Goal: Information Seeking & Learning: Learn about a topic

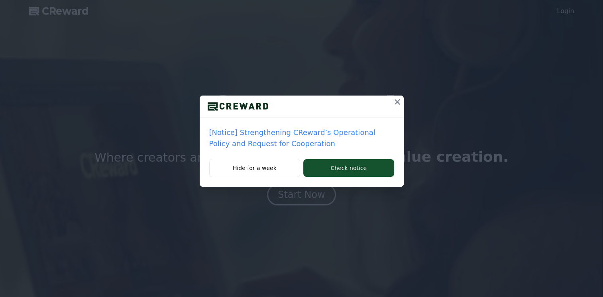
click at [397, 104] on icon at bounding box center [397, 102] width 10 height 10
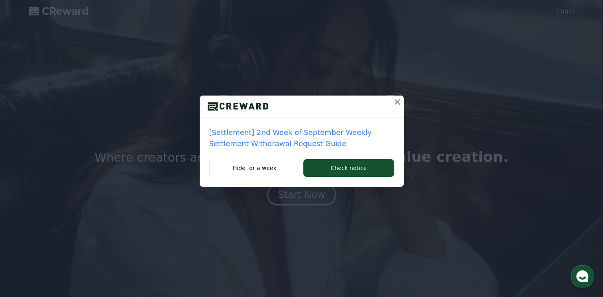
click at [396, 101] on icon at bounding box center [397, 102] width 6 height 6
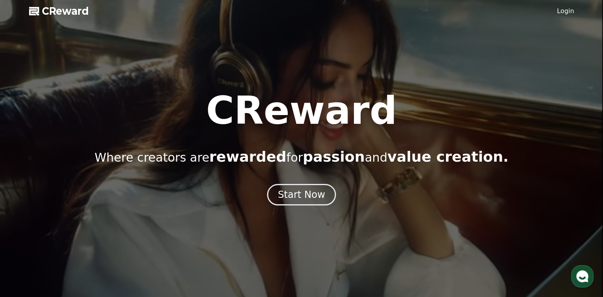
click at [566, 12] on link "Login" at bounding box center [565, 11] width 17 height 10
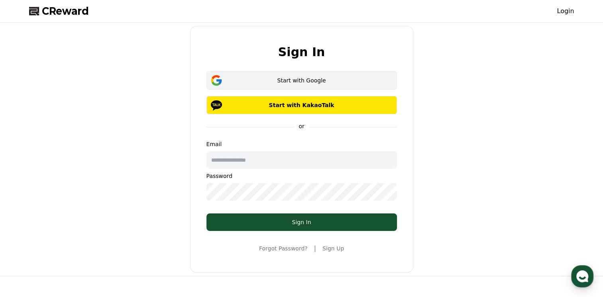
click at [333, 80] on div "Start with Google" at bounding box center [301, 80] width 167 height 8
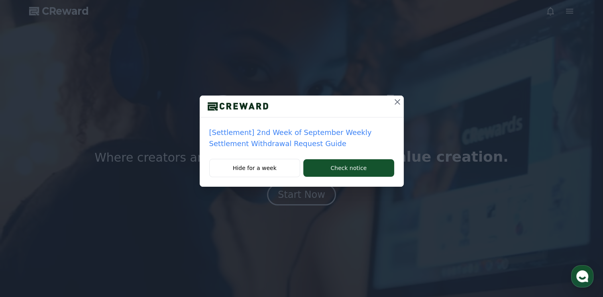
click at [396, 100] on icon at bounding box center [397, 102] width 10 height 10
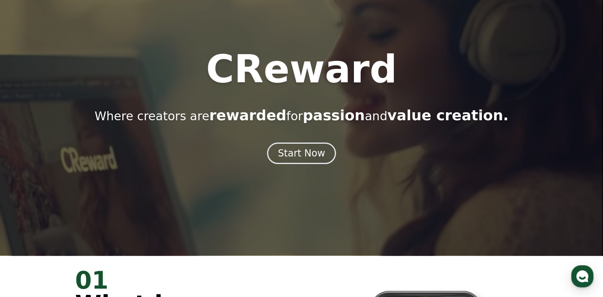
scroll to position [40, 0]
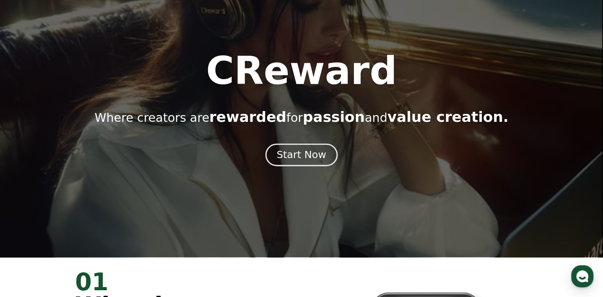
click at [309, 155] on div "Start Now" at bounding box center [301, 155] width 49 height 14
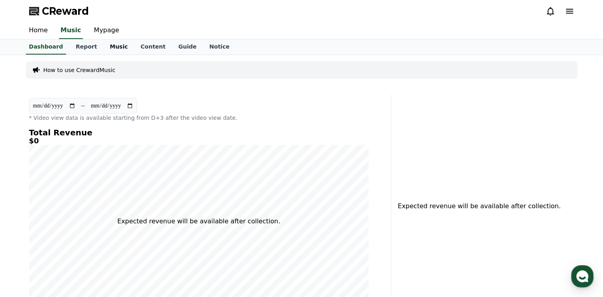
click at [106, 49] on link "Music" at bounding box center [118, 46] width 31 height 15
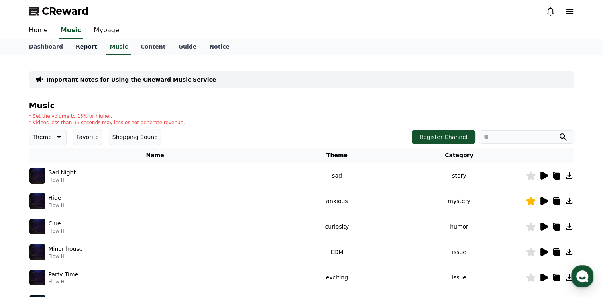
click at [77, 45] on link "Report" at bounding box center [86, 46] width 34 height 15
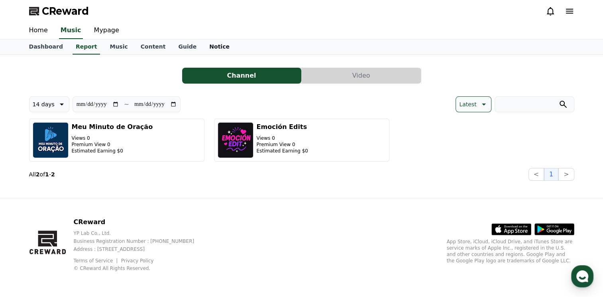
click at [207, 49] on link "Notice" at bounding box center [219, 46] width 33 height 15
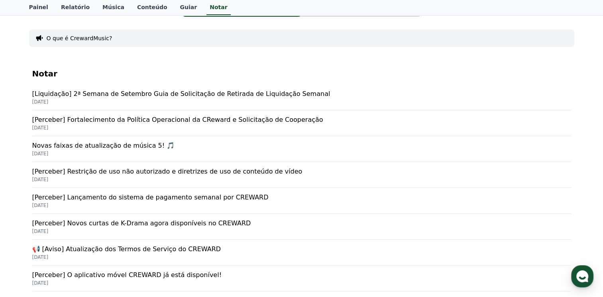
scroll to position [80, 0]
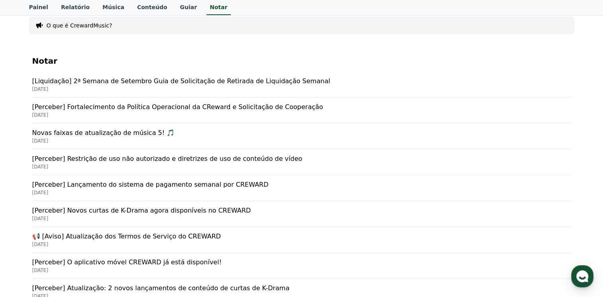
click at [215, 106] on p "[Perceber] Fortalecimento da Política Operacional da CReward e Solicitação de C…" at bounding box center [301, 107] width 539 height 10
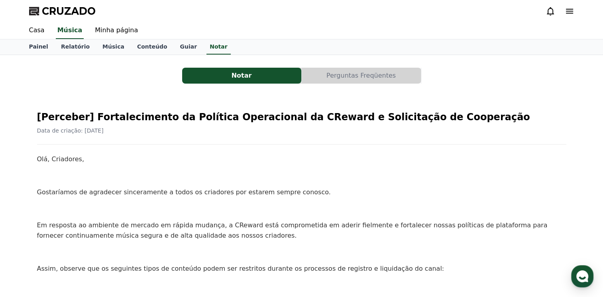
click at [363, 76] on button "Perguntas Freqüentes" at bounding box center [361, 76] width 119 height 16
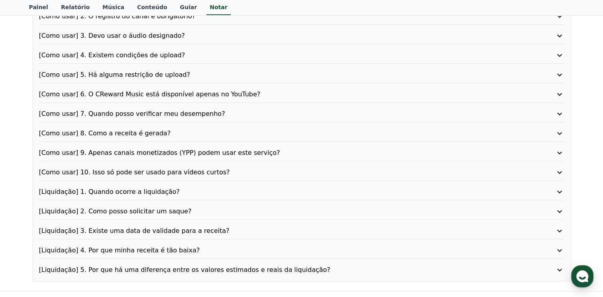
scroll to position [120, 0]
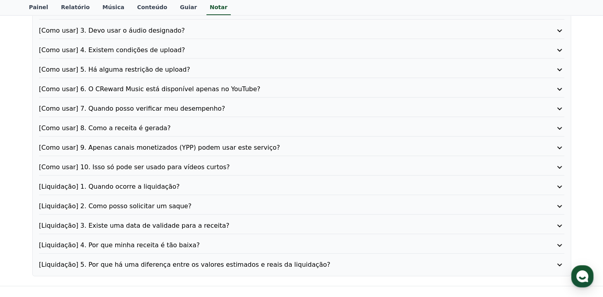
click at [145, 86] on p "[Como usar] 6. O CReward Music está disponível apenas no YouTube?" at bounding box center [280, 89] width 483 height 10
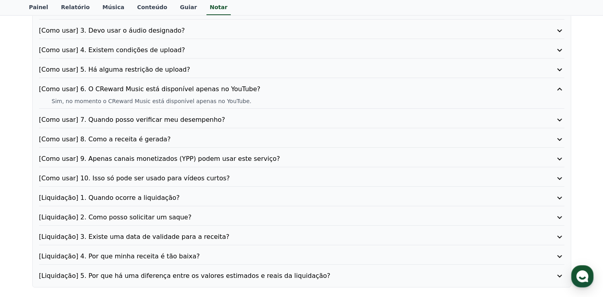
click at [161, 122] on p "[Como usar] 7. Quando posso verificar meu desempenho?" at bounding box center [280, 120] width 483 height 10
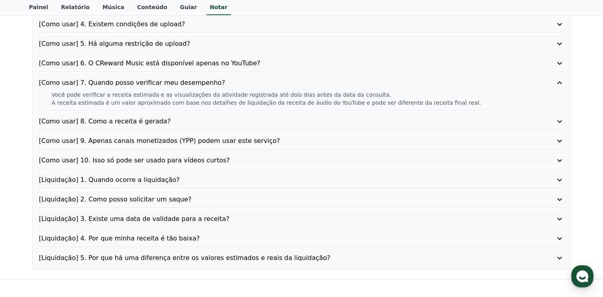
scroll to position [159, 0]
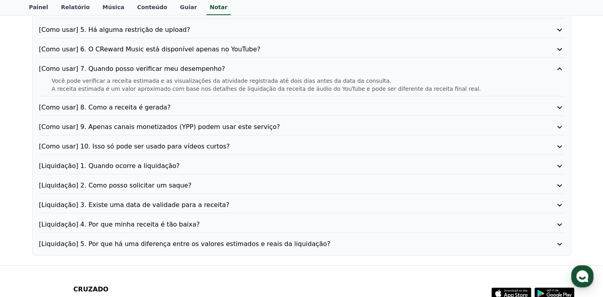
click at [163, 125] on p "[Como usar] 9. Apenas canais monetizados (YPP) podem usar este serviço?" at bounding box center [280, 127] width 483 height 10
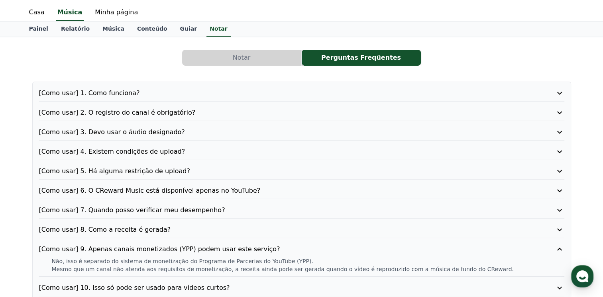
scroll to position [0, 0]
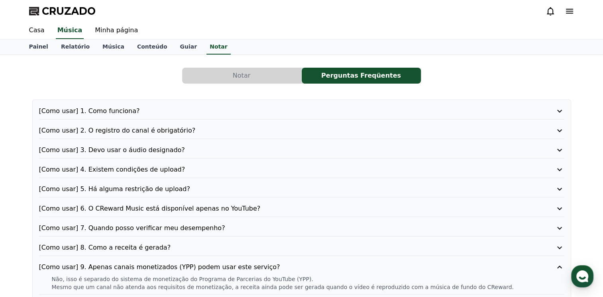
click at [255, 77] on button "Notar" at bounding box center [241, 76] width 119 height 16
